Goal: Contribute content: Contribute content

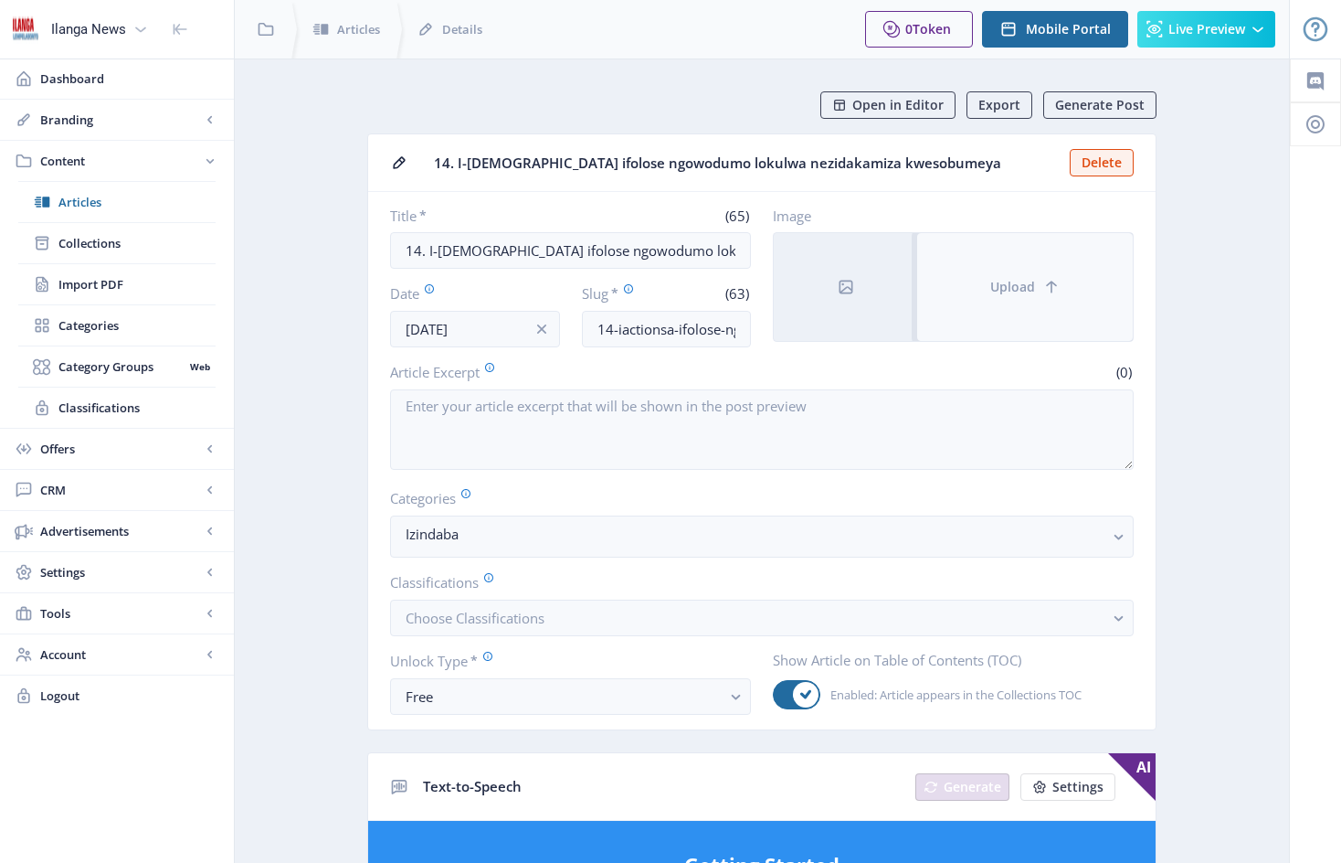
click at [979, 272] on button "Upload" at bounding box center [1025, 287] width 216 height 108
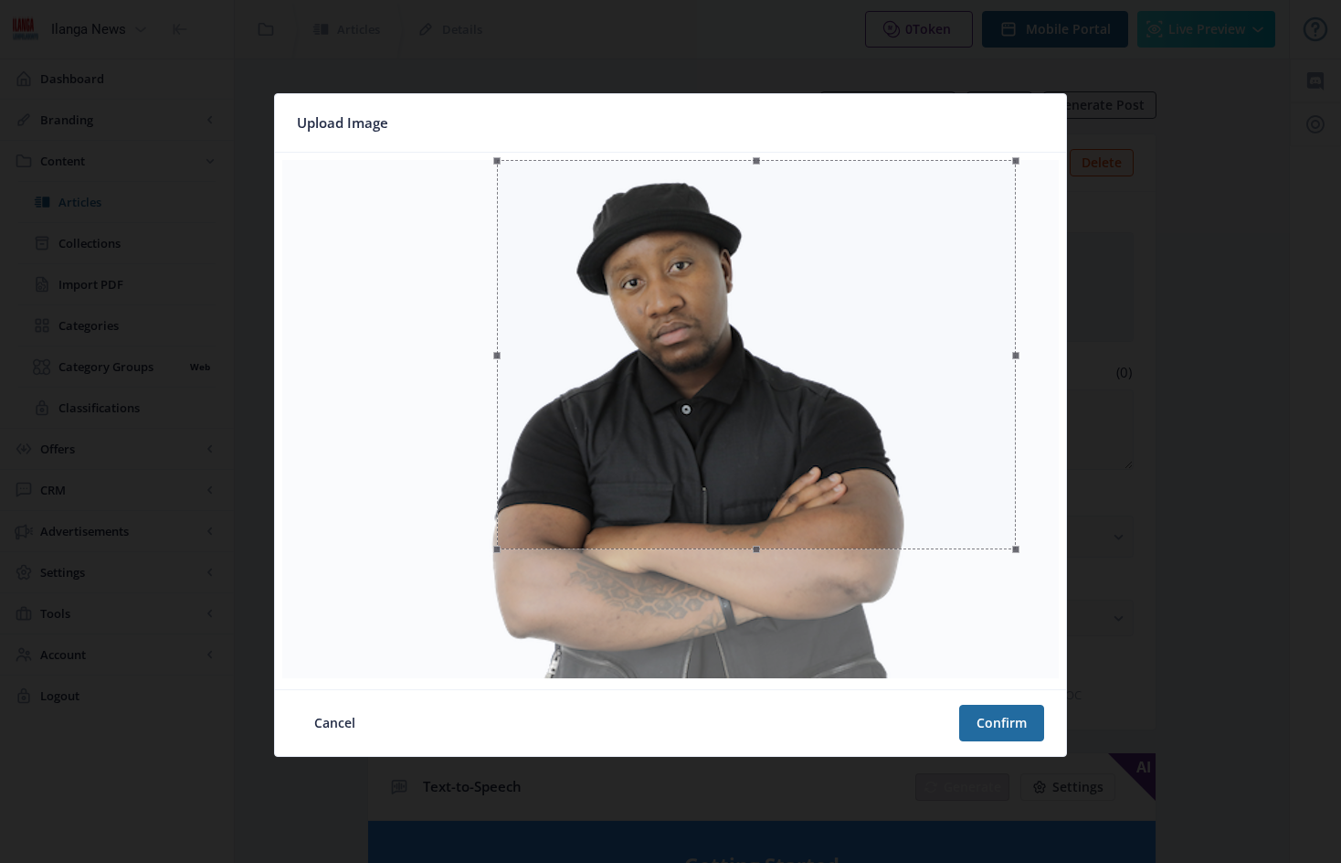
drag, startPoint x: 326, startPoint y: 423, endPoint x: 498, endPoint y: 422, distance: 171.8
click at [498, 422] on span at bounding box center [497, 354] width 20 height 369
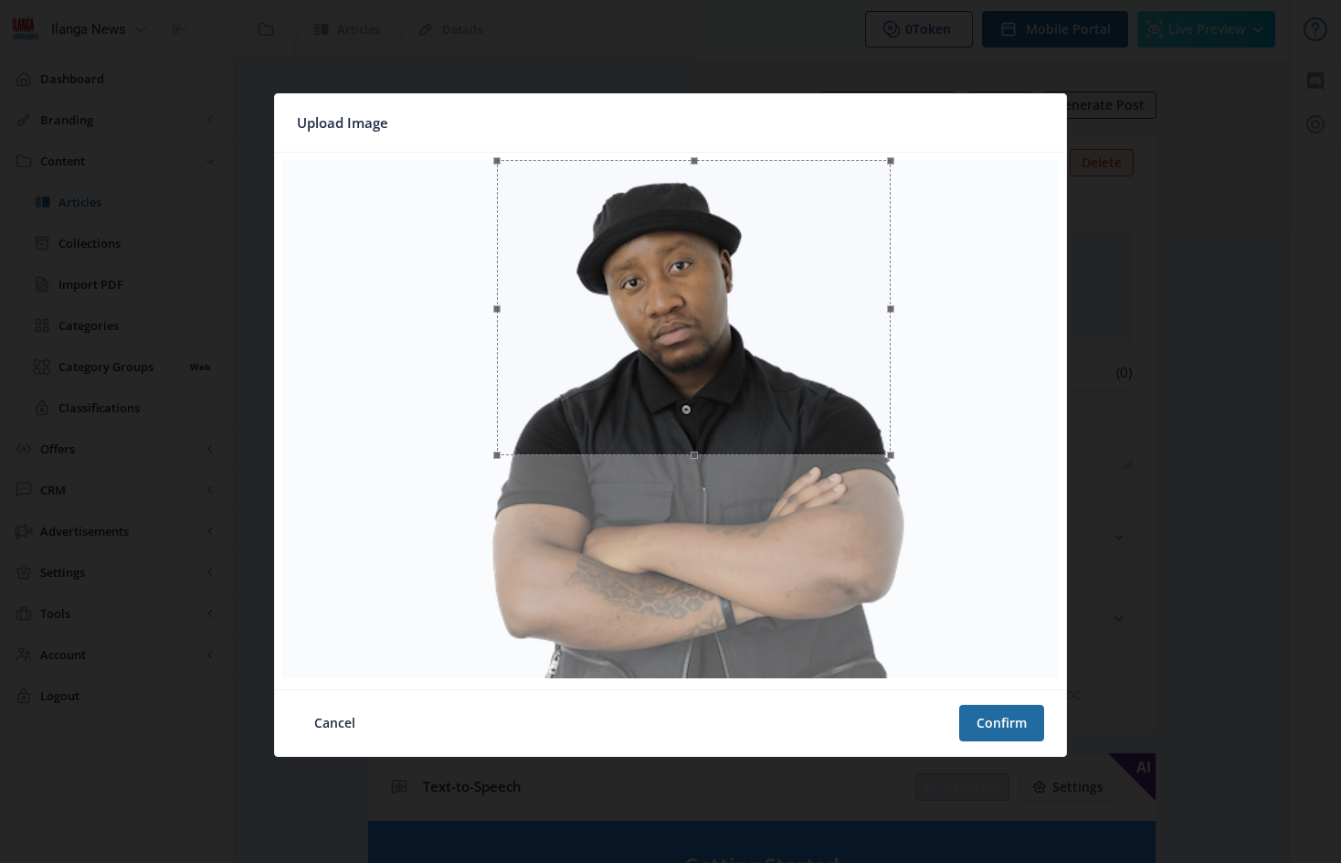
drag, startPoint x: 1018, startPoint y: 356, endPoint x: 895, endPoint y: 383, distance: 125.3
click at [895, 383] on span at bounding box center [891, 307] width 20 height 275
drag, startPoint x: 835, startPoint y: 341, endPoint x: 820, endPoint y: 357, distance: 22.0
click at [820, 357] on div at bounding box center [679, 323] width 394 height 295
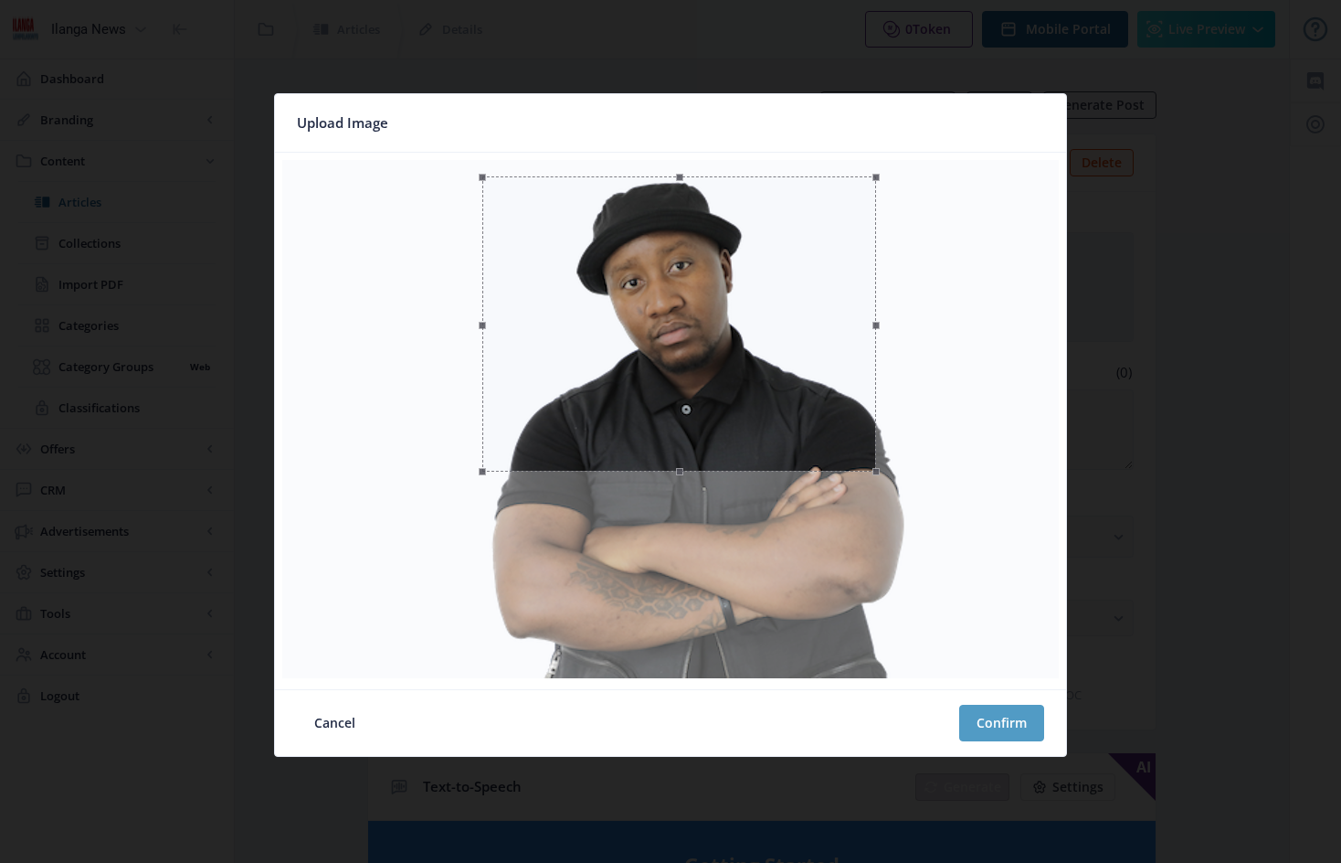
click at [997, 715] on button "Confirm" at bounding box center [1001, 722] width 85 height 37
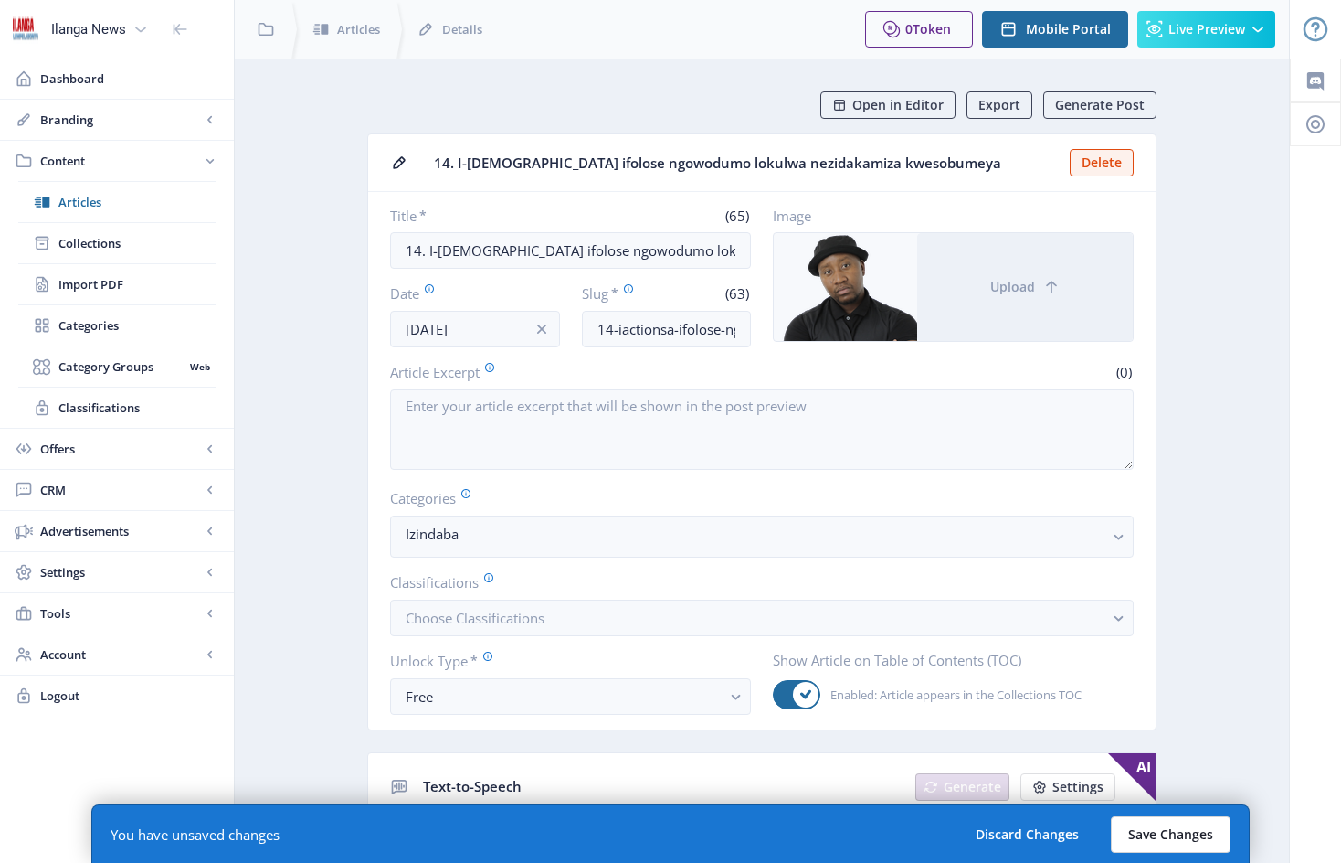
click at [1161, 829] on button "Save Changes" at bounding box center [1171, 834] width 120 height 37
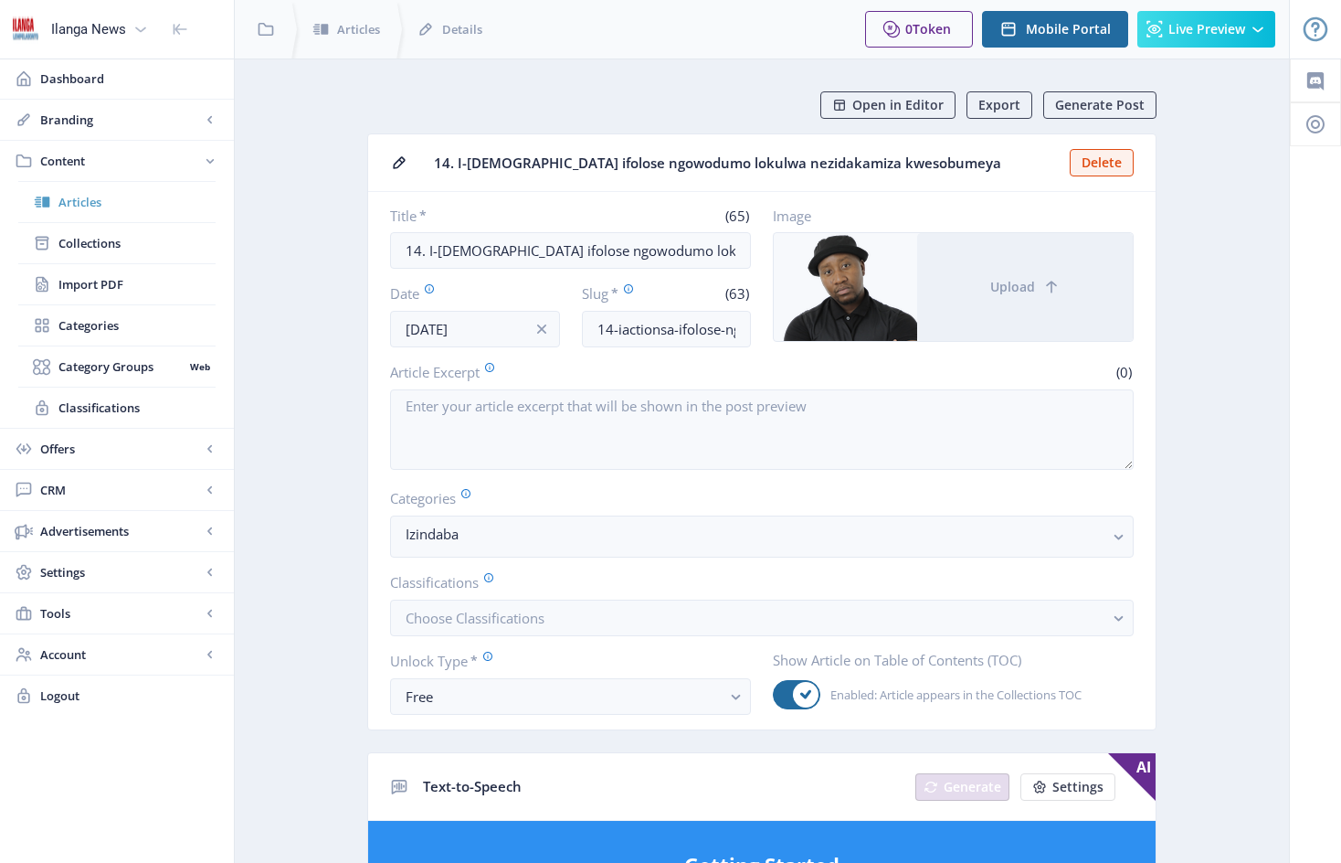
click at [90, 199] on span "Articles" at bounding box center [136, 202] width 157 height 18
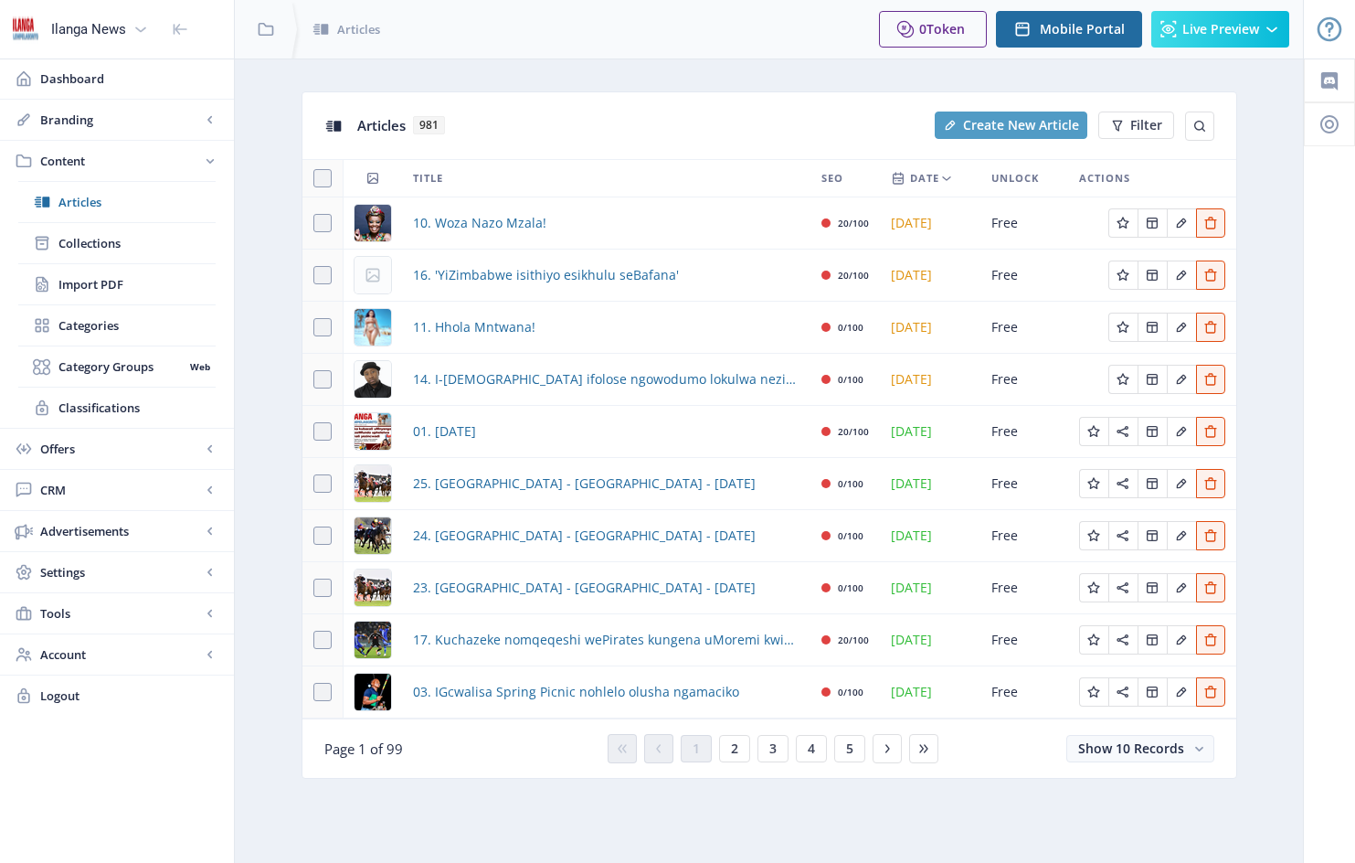
click at [1019, 123] on span "Create New Article" at bounding box center [1021, 125] width 116 height 15
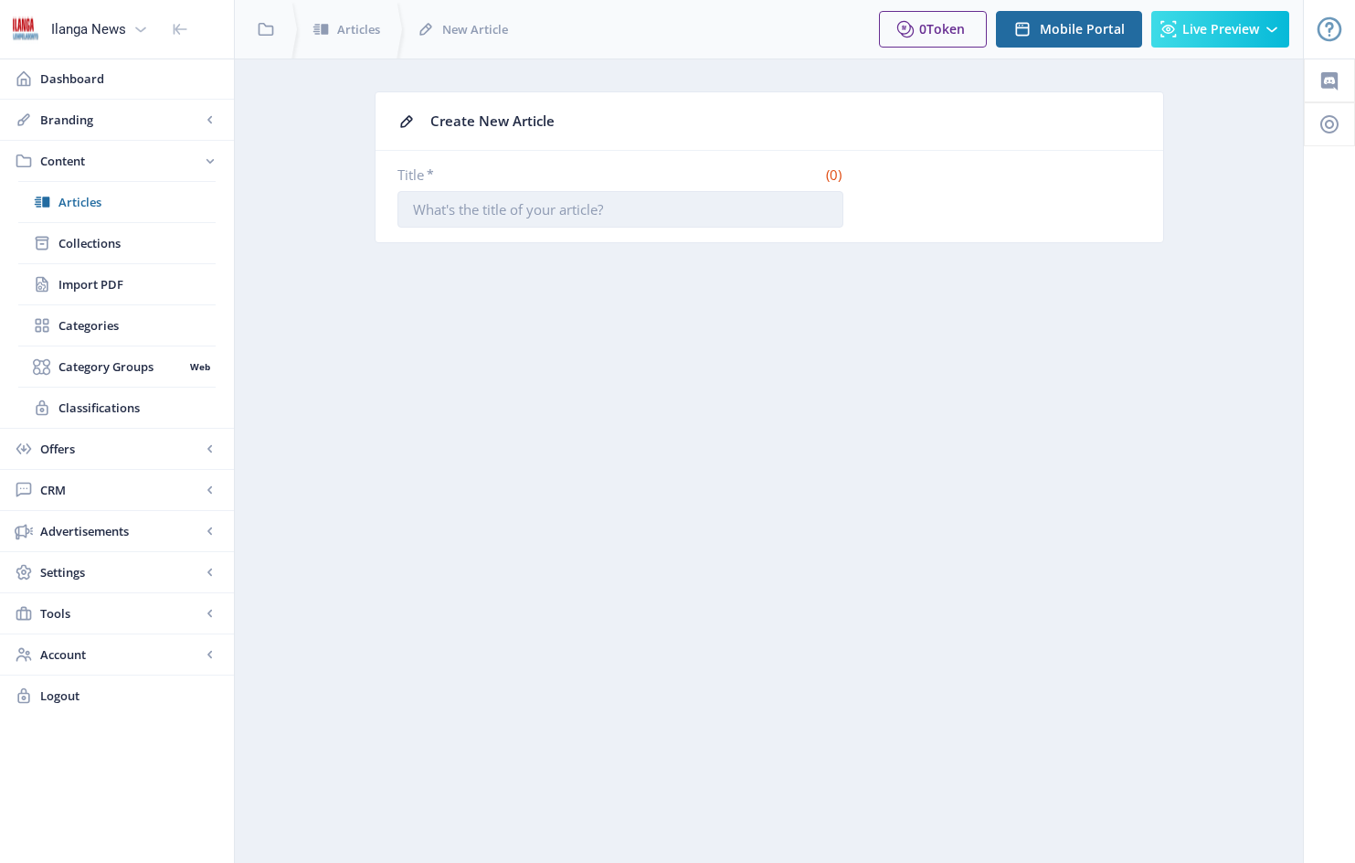
click at [422, 210] on input "Title *" at bounding box center [620, 209] width 446 height 37
click at [418, 206] on input "Title *" at bounding box center [620, 209] width 446 height 37
click at [579, 209] on input "Title *" at bounding box center [620, 209] width 446 height 37
click at [633, 209] on input "Title *" at bounding box center [620, 209] width 446 height 37
click at [606, 221] on input "Title *" at bounding box center [620, 209] width 446 height 37
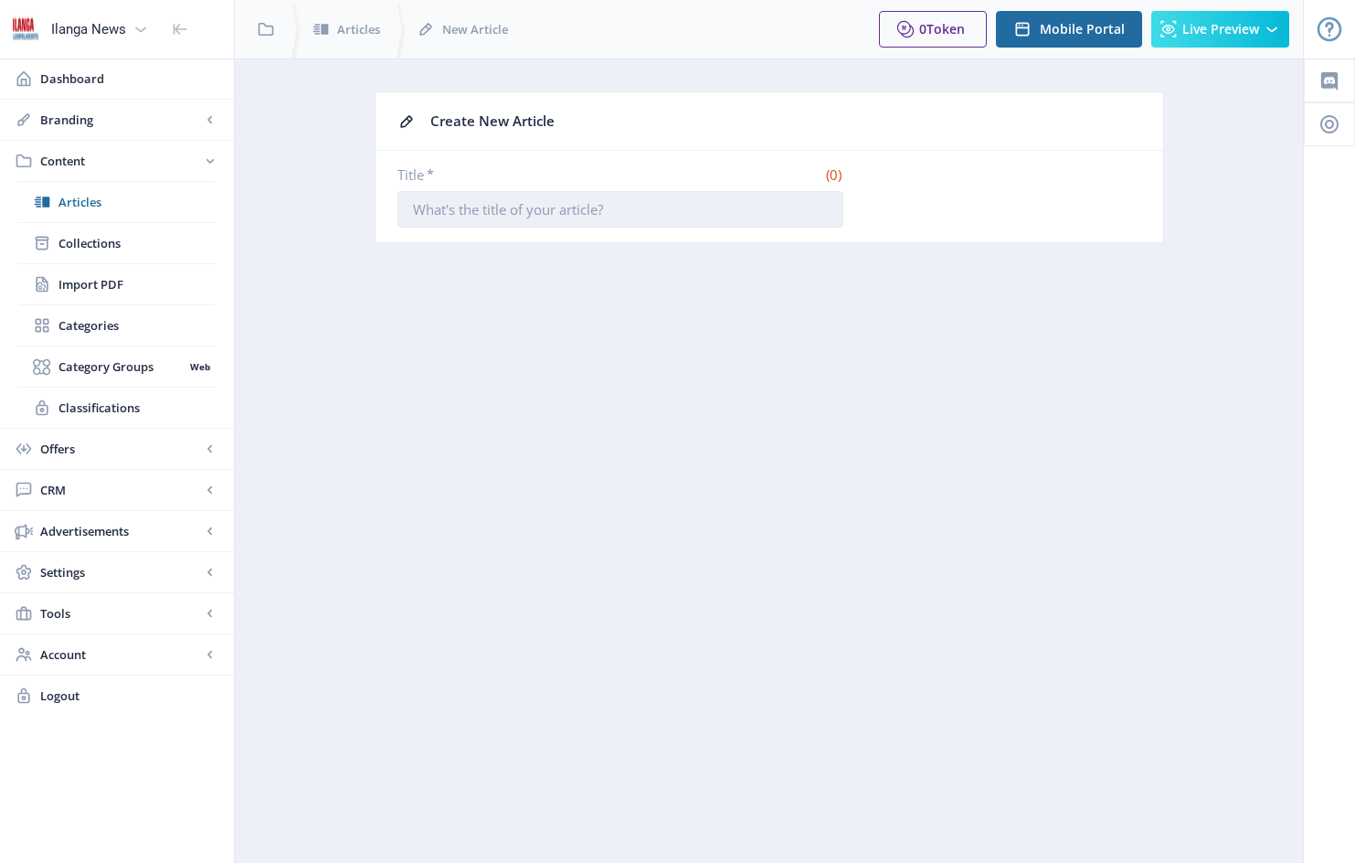
click at [413, 211] on input "Title *" at bounding box center [620, 209] width 446 height 37
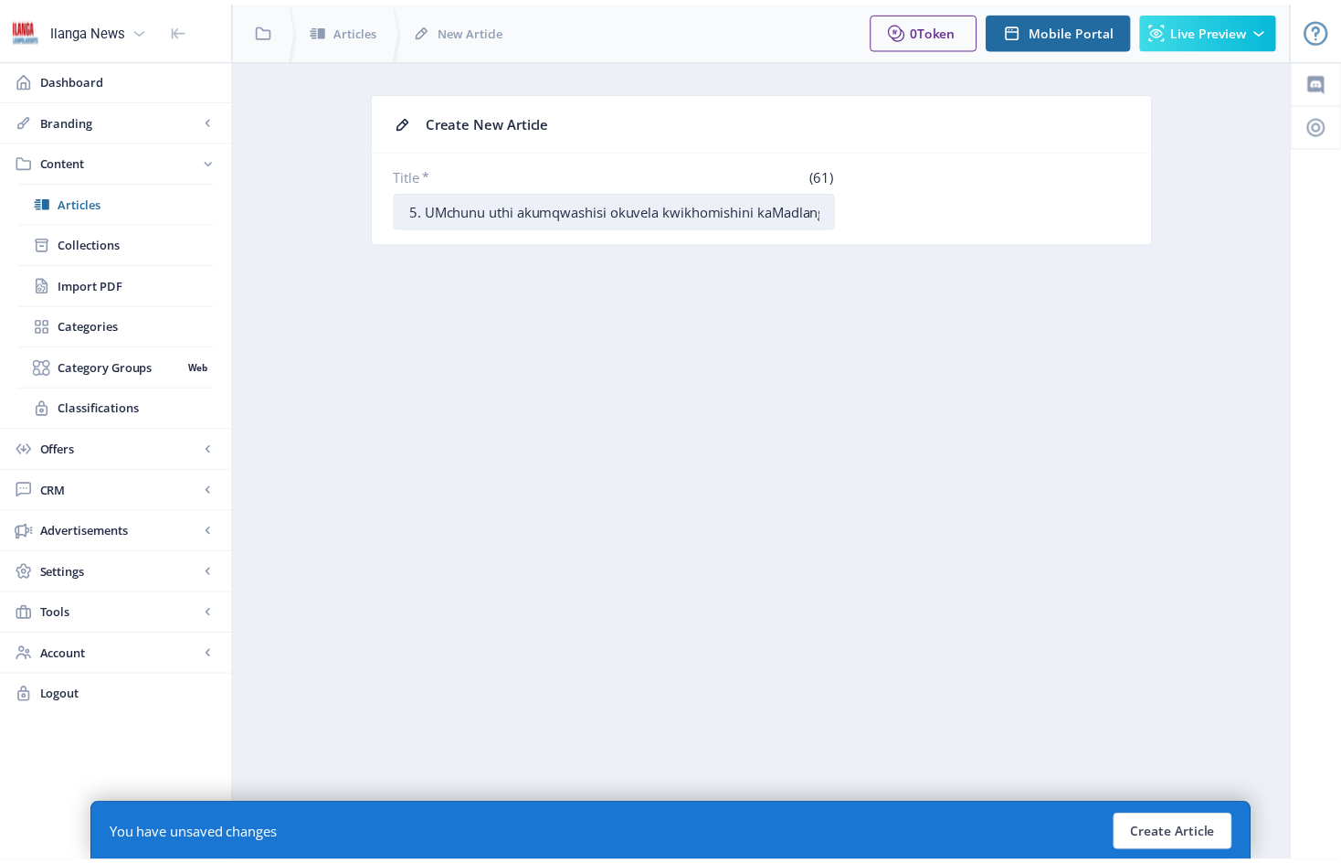
scroll to position [0, 23]
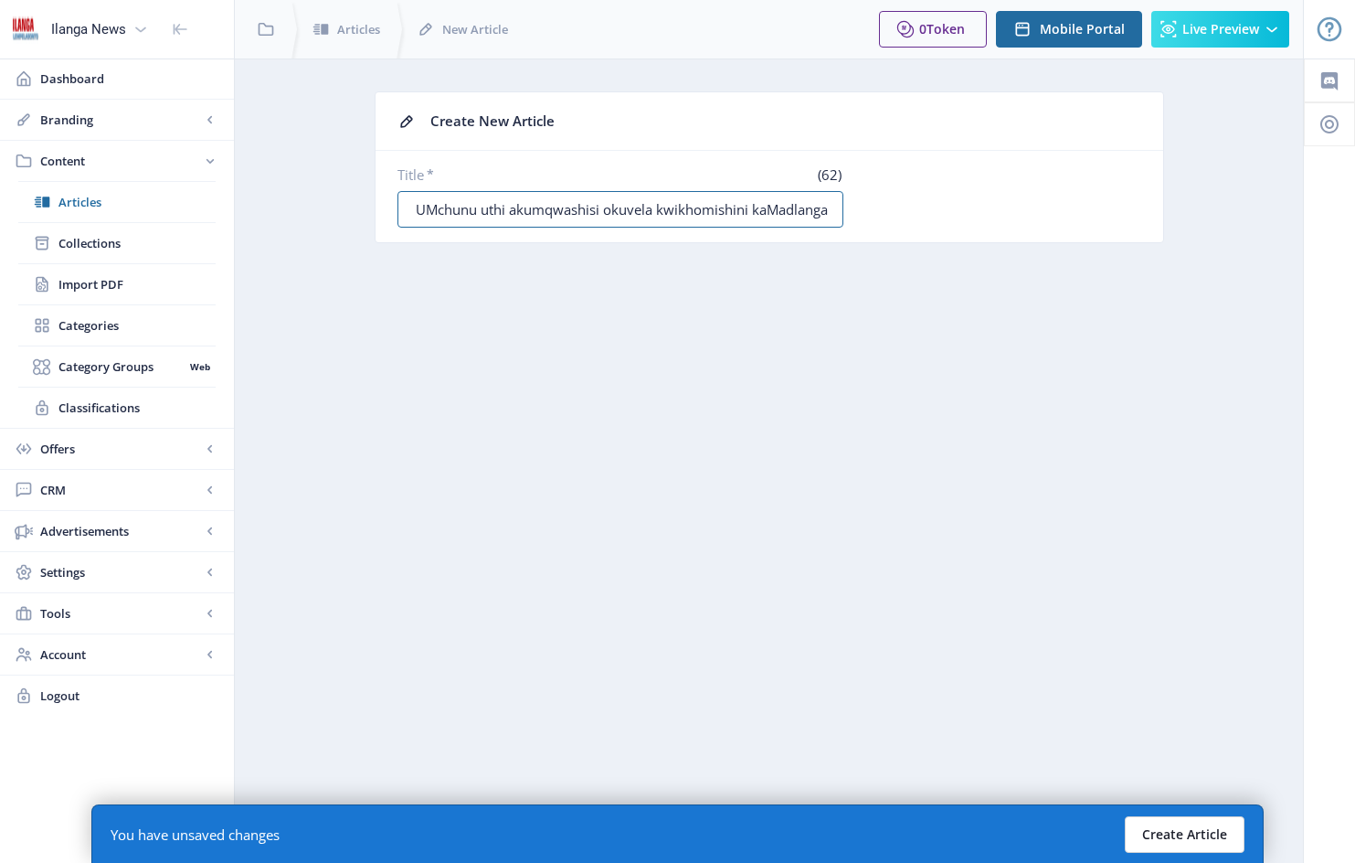
type input "15. UMchunu uthi akumqwashisi okuvela kwikhomishini kaMadlanga"
click at [1184, 838] on button "Create Article" at bounding box center [1185, 834] width 120 height 37
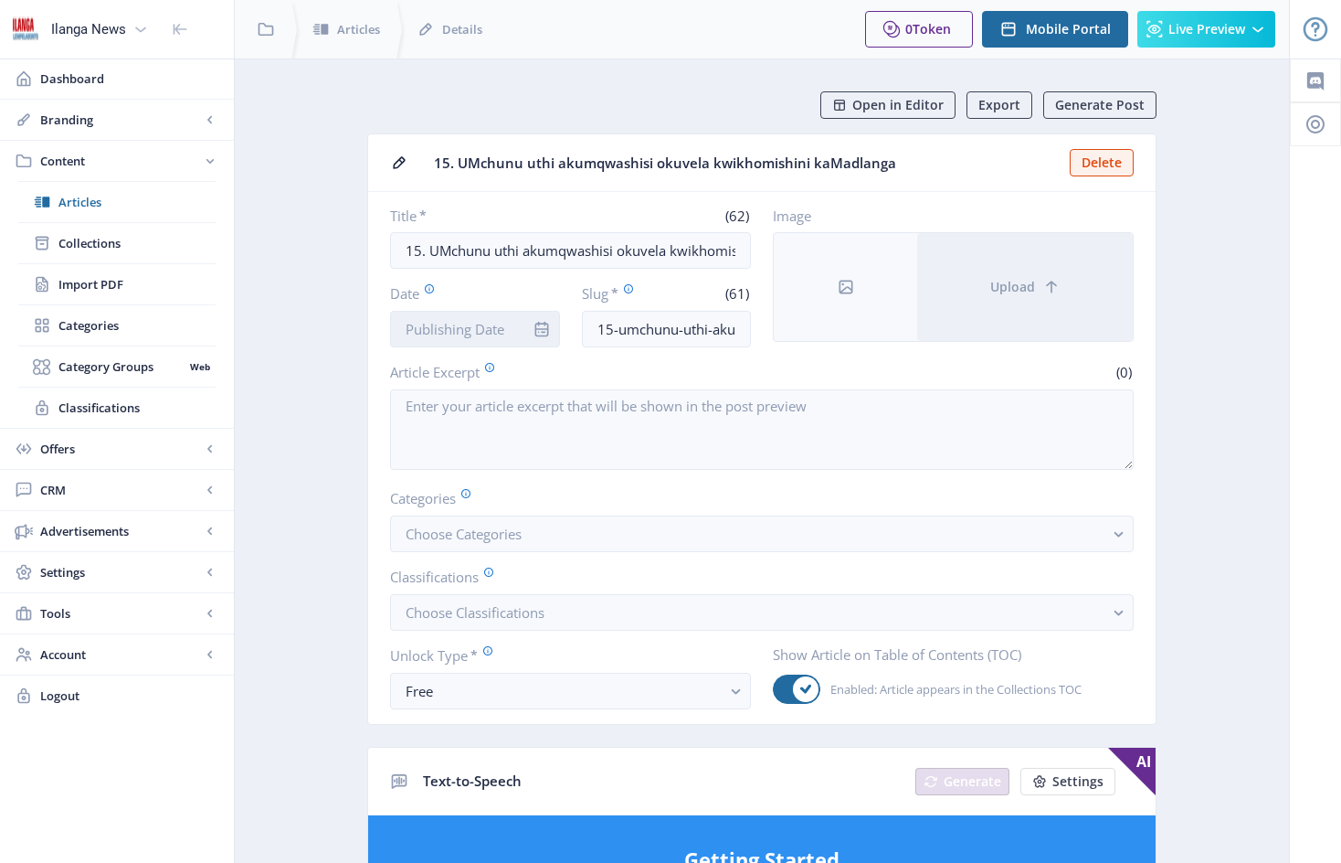
click at [513, 323] on input "Date" at bounding box center [475, 329] width 170 height 37
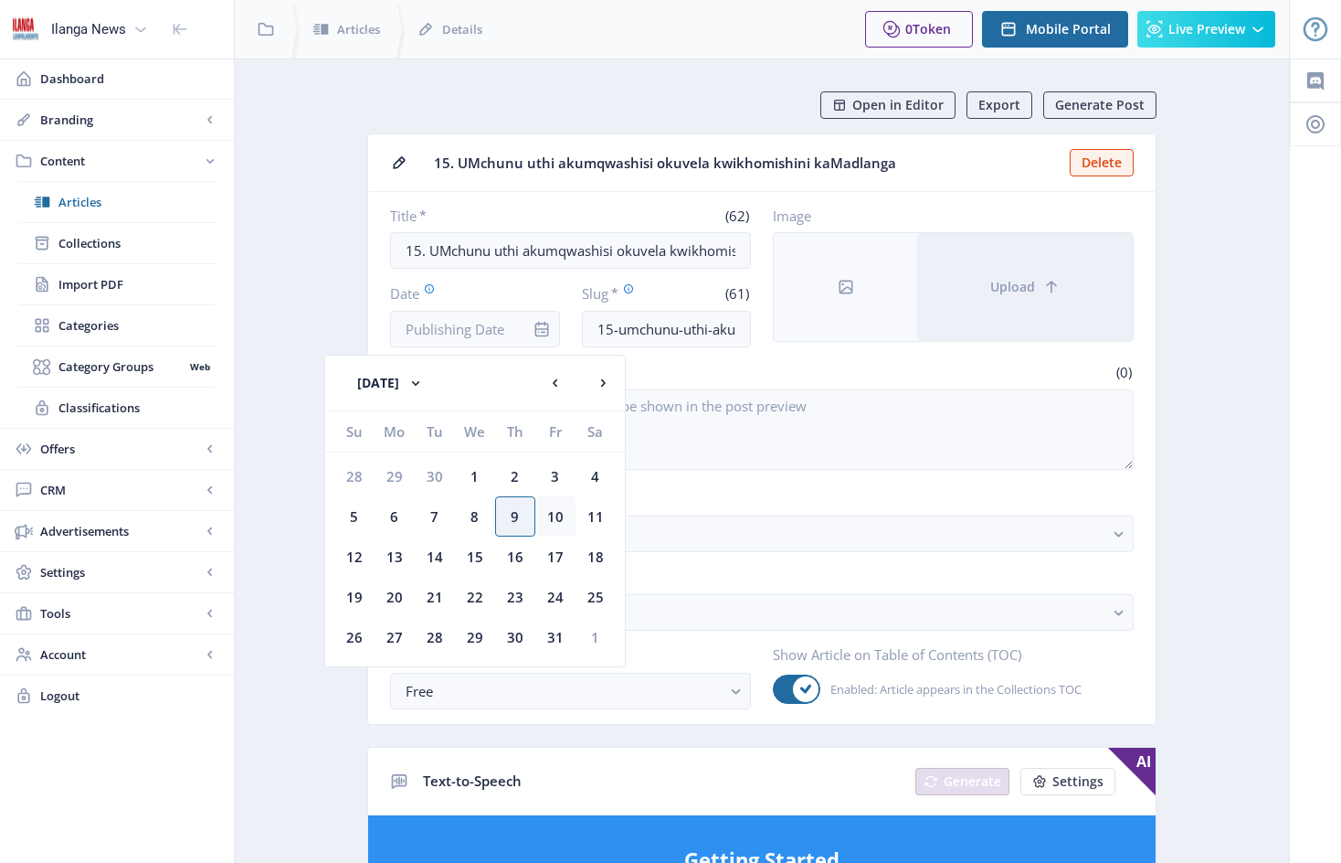
click at [557, 522] on div "10" at bounding box center [555, 516] width 40 height 40
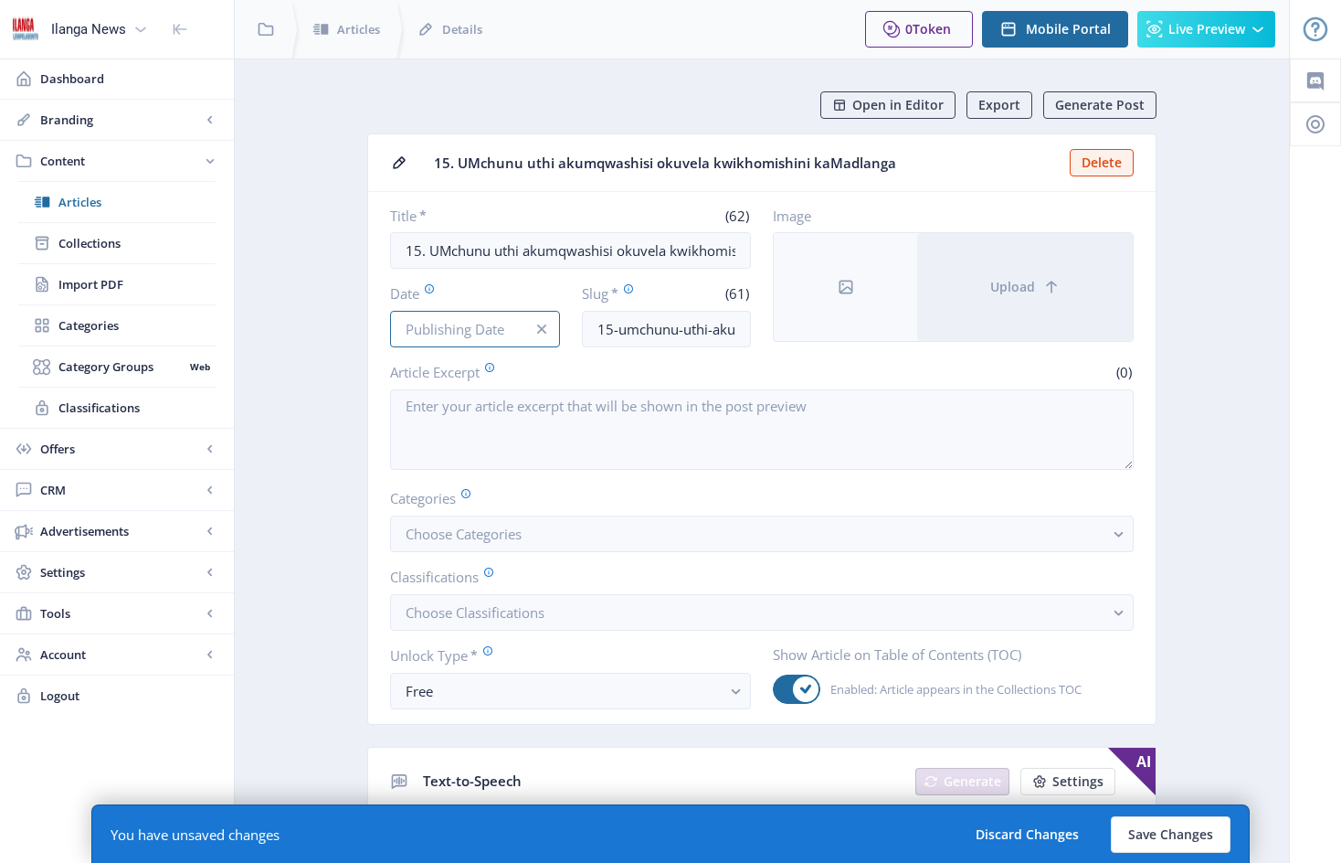
type input "[DATE]"
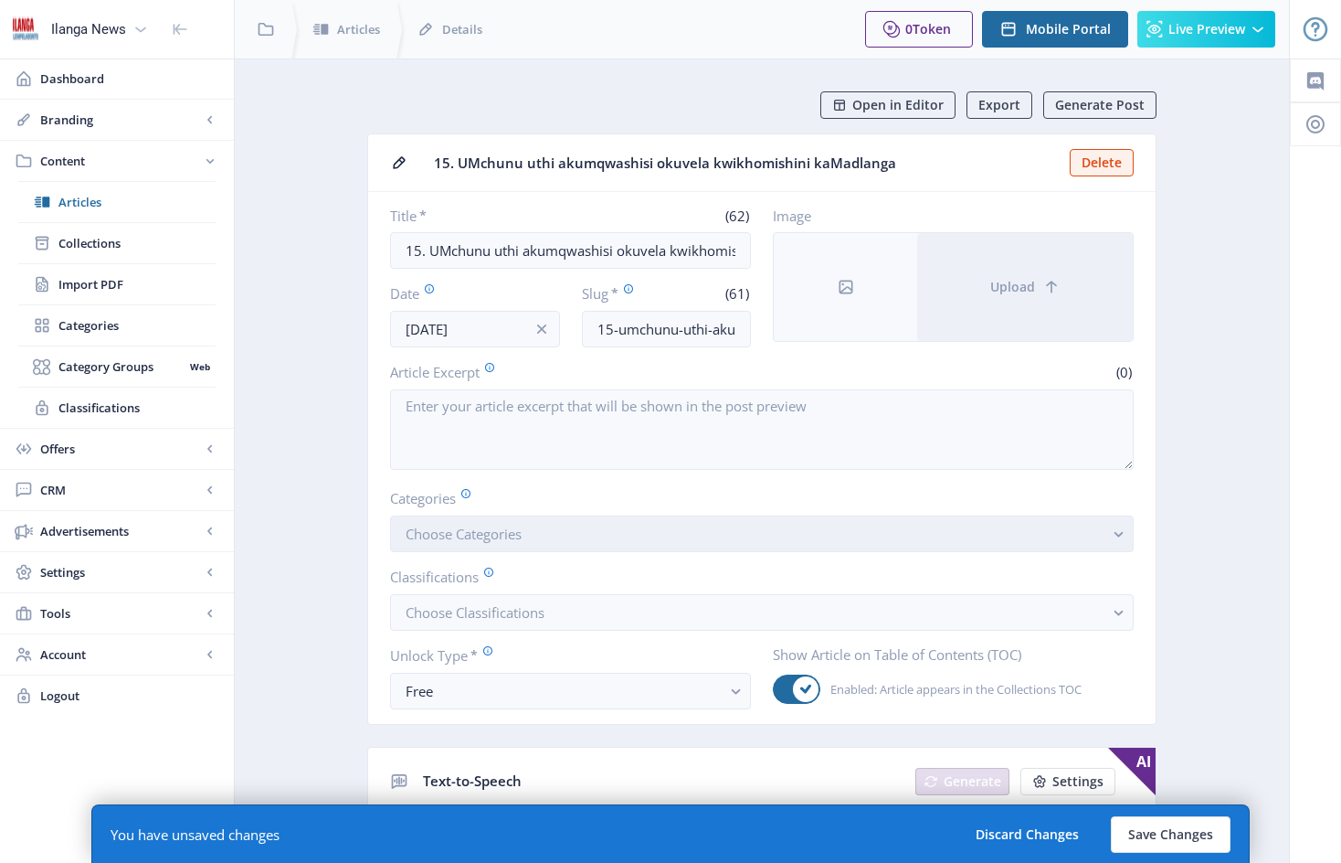
click at [584, 547] on button "Choose Categories" at bounding box center [762, 533] width 744 height 37
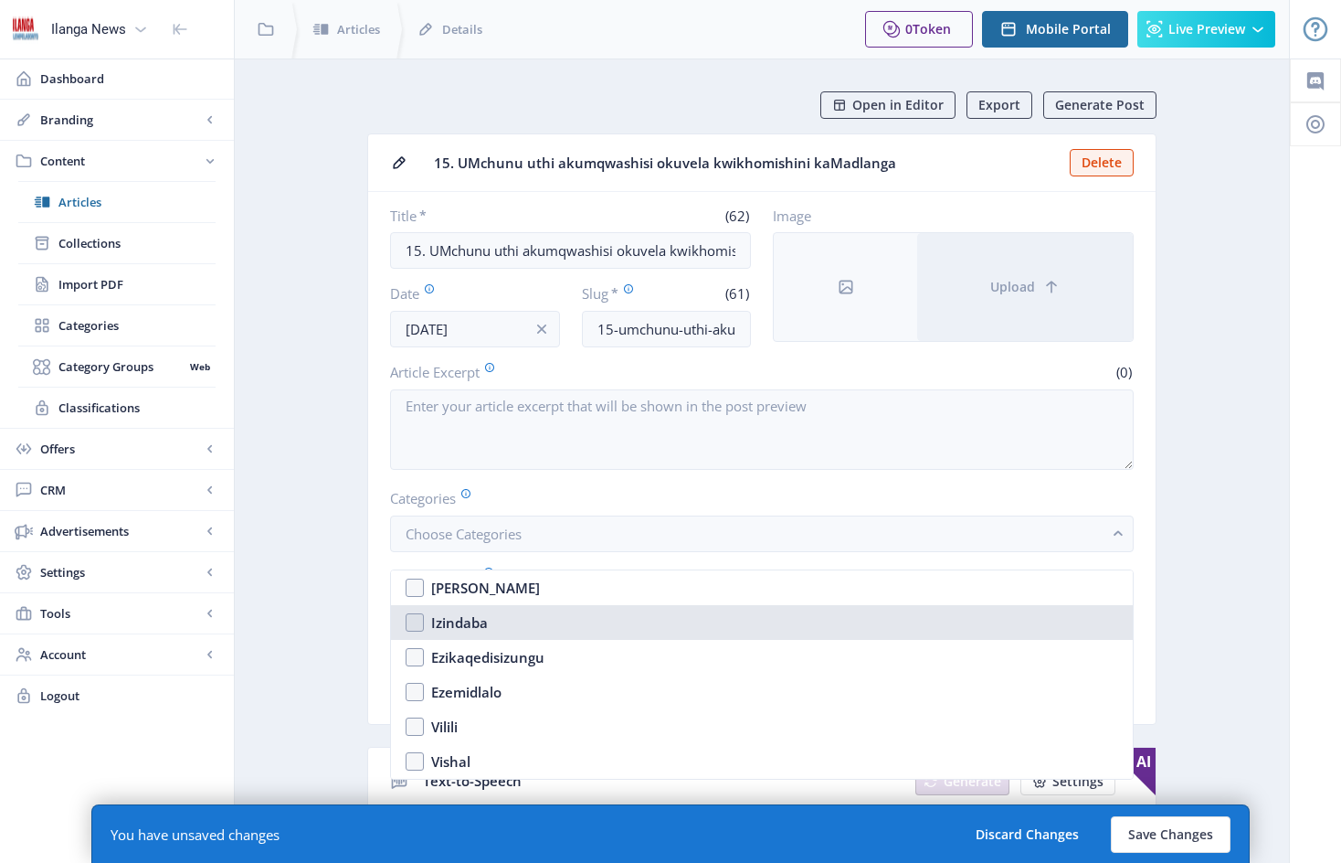
click at [412, 621] on nb-option "Izindaba" at bounding box center [762, 622] width 742 height 35
checkbox input "true"
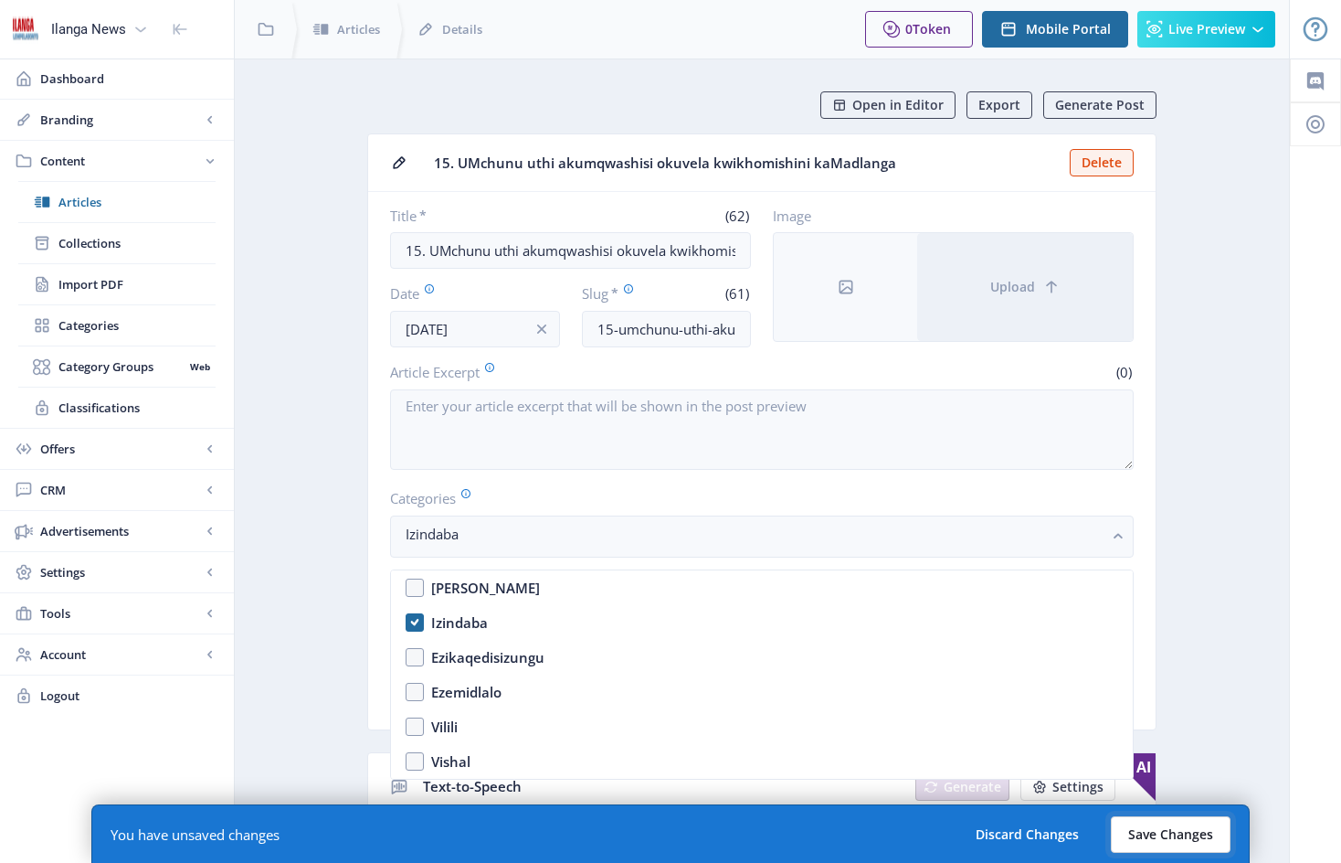
click at [1157, 834] on button "Save Changes" at bounding box center [1171, 834] width 120 height 37
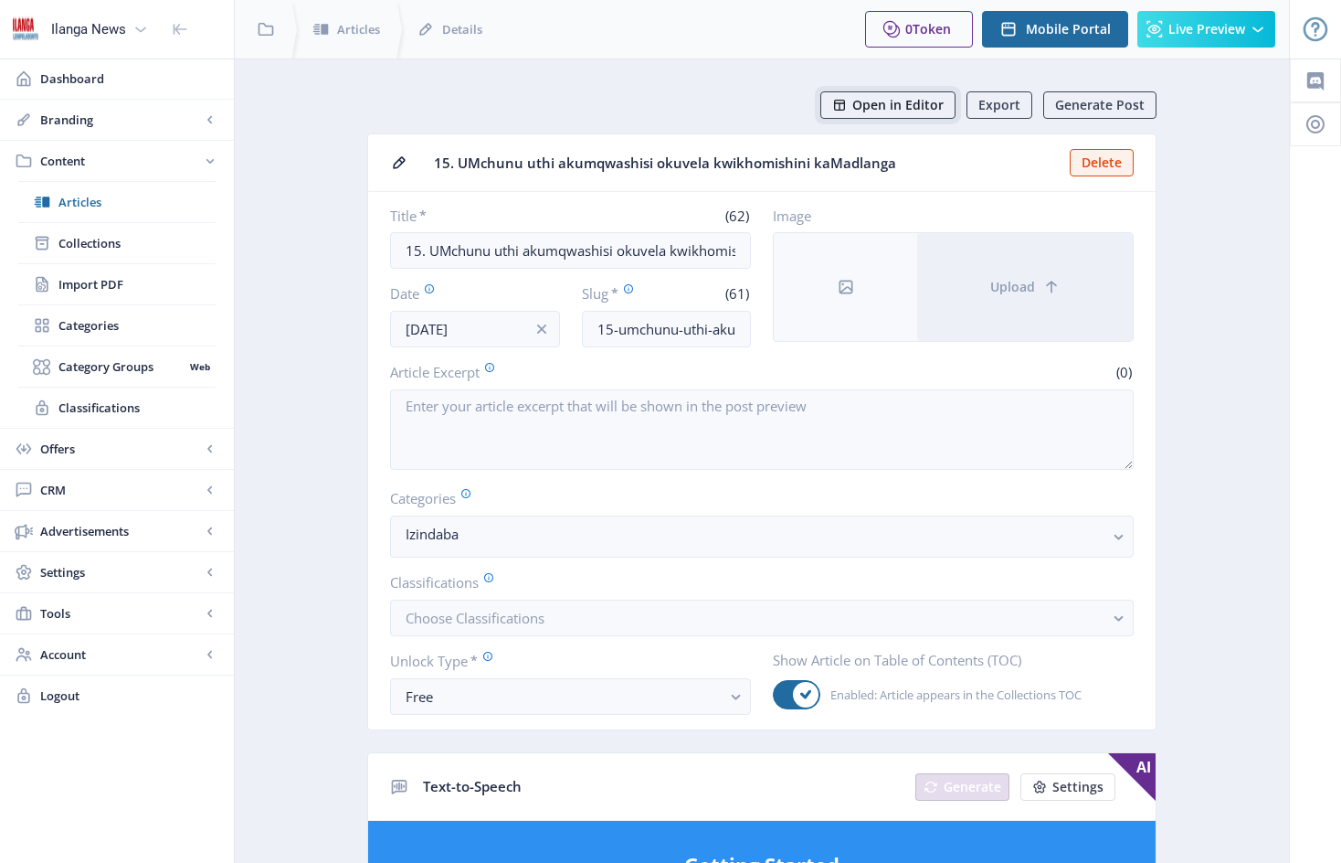
click at [906, 107] on span "Open in Editor" at bounding box center [897, 105] width 91 height 15
